Goal: Transaction & Acquisition: Purchase product/service

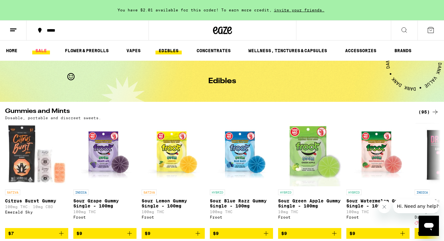
click at [45, 51] on link "SALE" at bounding box center [41, 51] width 18 height 8
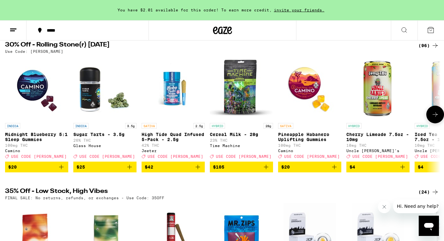
scroll to position [67, 0]
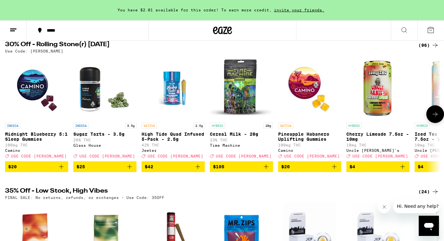
click at [434, 117] on icon at bounding box center [435, 114] width 8 height 8
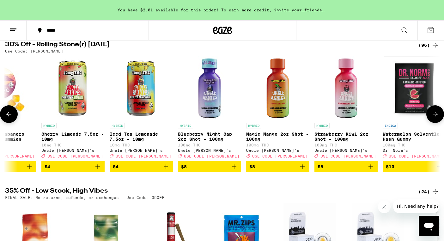
scroll to position [0, 365]
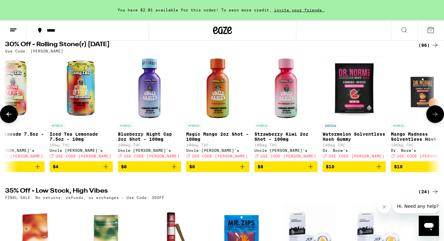
click at [151, 110] on img "Open page for Blueberry Night Cap 2oz Shot - 100mg from Uncle Arnie's" at bounding box center [149, 87] width 63 height 63
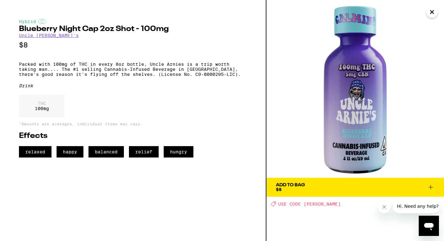
click at [428, 13] on icon "Close" at bounding box center [432, 11] width 8 height 9
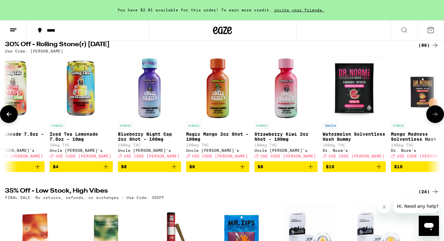
scroll to position [68, 0]
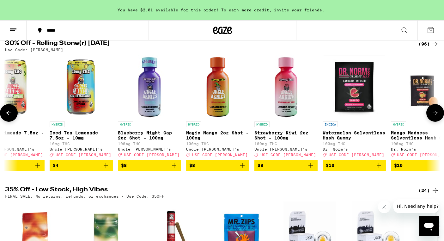
click at [434, 115] on icon at bounding box center [435, 113] width 8 height 8
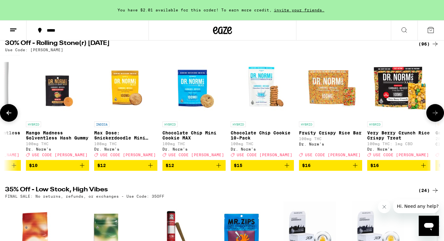
scroll to position [0, 730]
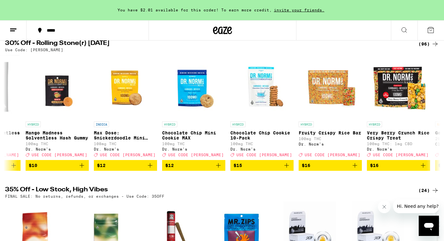
click at [13, 31] on line at bounding box center [12, 31] width 5 height 0
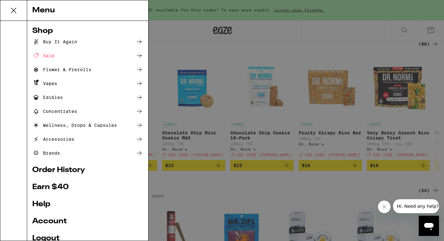
click at [67, 169] on link "Order History" at bounding box center [87, 170] width 111 height 8
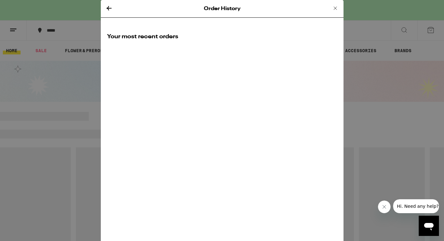
click at [109, 8] on icon at bounding box center [108, 8] width 5 height 4
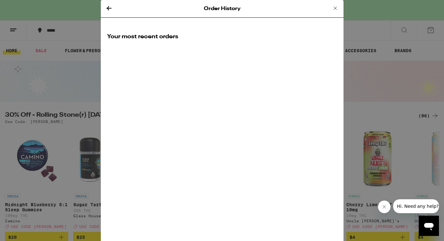
click at [107, 9] on icon at bounding box center [109, 8] width 8 height 8
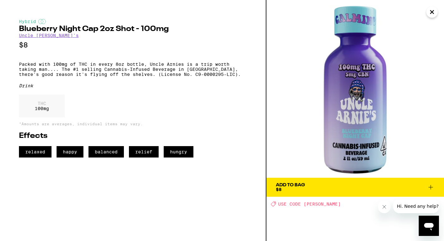
click at [429, 15] on icon "Close" at bounding box center [432, 11] width 8 height 9
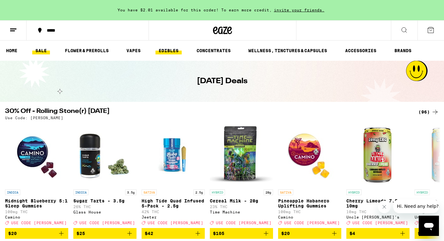
click at [170, 51] on link "EDIBLES" at bounding box center [168, 51] width 26 height 8
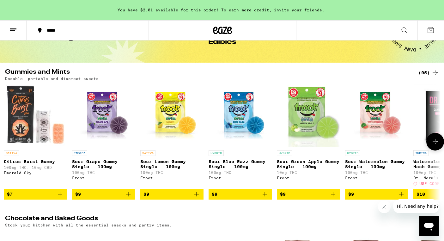
scroll to position [0, 2]
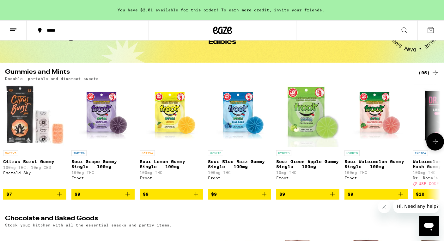
click at [21, 135] on img "Open page for Citrus Burst Gummy from Emerald Sky" at bounding box center [34, 115] width 63 height 63
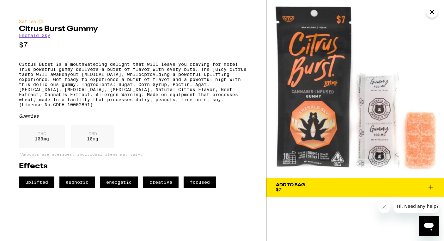
click at [434, 12] on icon "Close" at bounding box center [432, 11] width 8 height 9
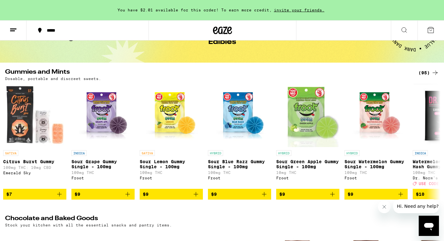
click at [11, 29] on line at bounding box center [13, 29] width 6 height 0
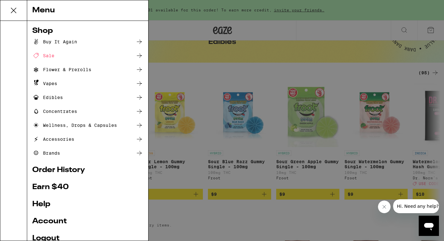
click at [136, 41] on icon at bounding box center [139, 42] width 8 height 8
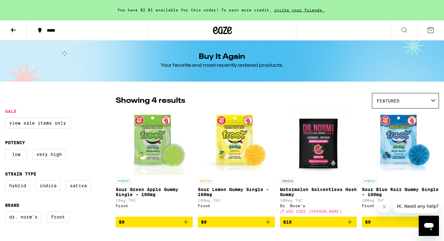
click at [13, 30] on icon at bounding box center [13, 30] width 5 height 4
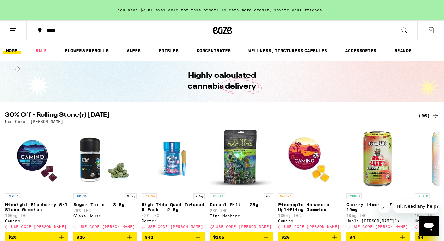
click at [12, 31] on line at bounding box center [12, 31] width 5 height 0
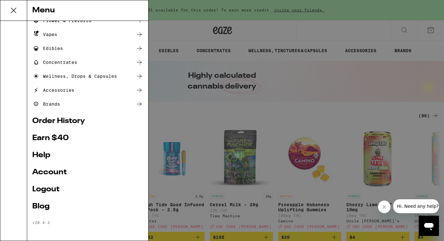
scroll to position [50, 0]
click at [54, 173] on link "Account" at bounding box center [87, 172] width 111 height 8
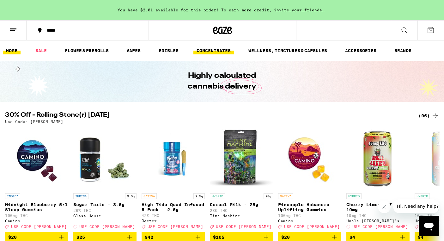
click at [207, 50] on link "CONCENTRATES" at bounding box center [213, 51] width 40 height 8
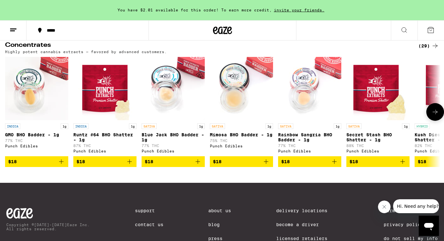
scroll to position [67, 0]
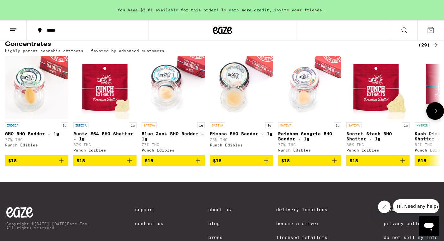
click at [95, 109] on img "Open page for Runtz #64 BHO Shatter - 1g from Punch Edibles" at bounding box center [104, 87] width 63 height 63
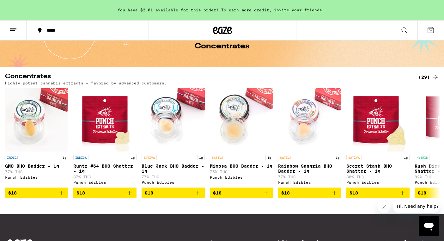
scroll to position [78, 0]
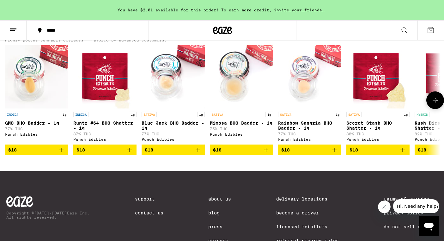
click at [436, 104] on icon at bounding box center [435, 100] width 8 height 8
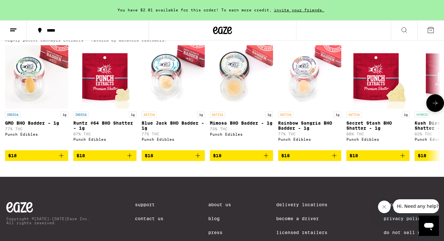
scroll to position [0, 365]
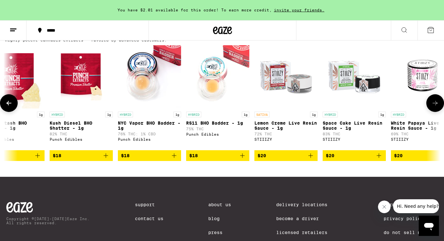
click at [211, 92] on img "Open page for RS11 BHO Badder - 1g from Punch Edibles" at bounding box center [217, 76] width 63 height 63
